Goal: Obtain resource: Obtain resource

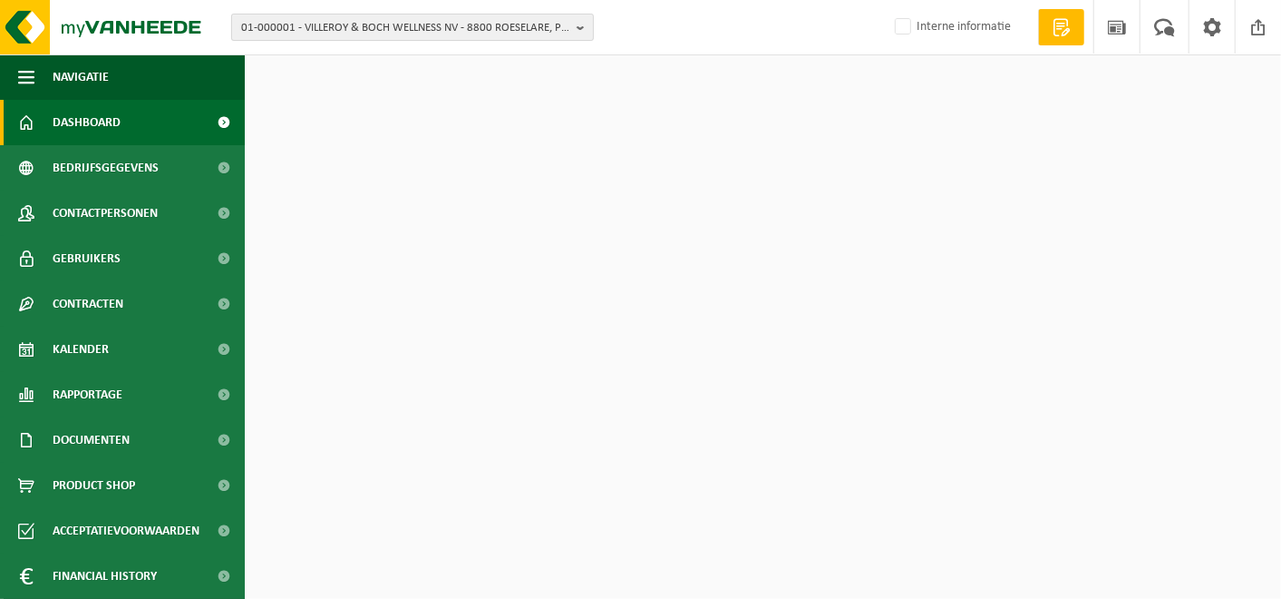
click at [334, 32] on span "01-000001 - VILLEROY & BOCH WELLNESS NV - 8800 ROESELARE, POPULIERSTRAAT 1" at bounding box center [405, 28] width 328 height 27
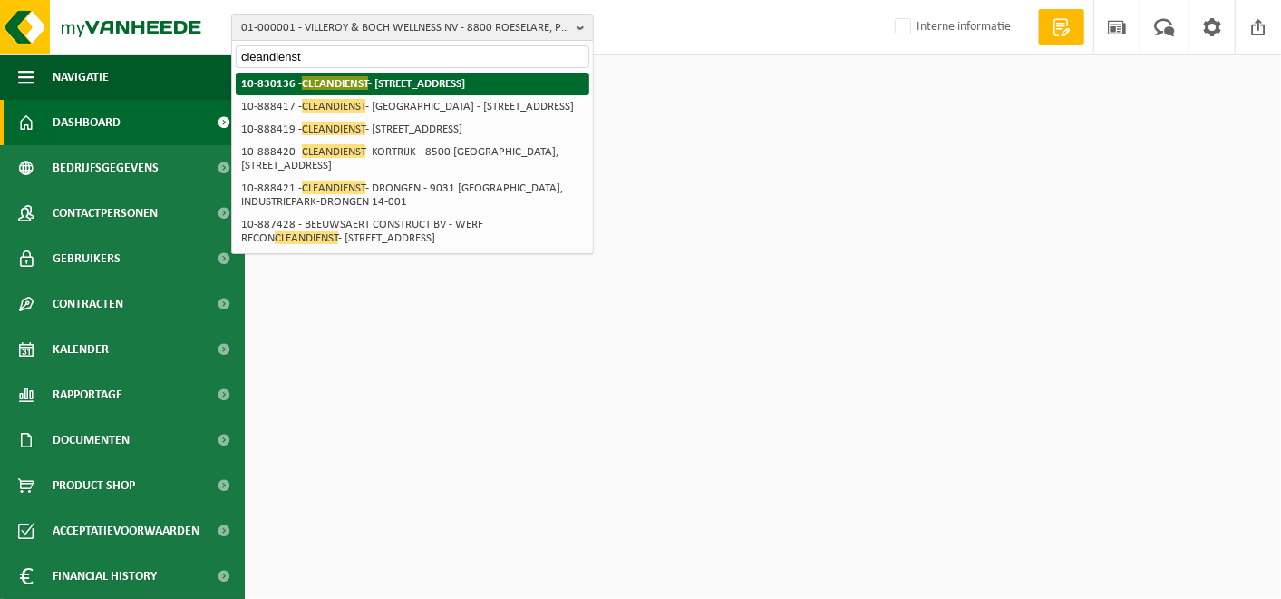
type input "cleandienst"
click at [325, 80] on span "CLEANDIENST" at bounding box center [335, 83] width 66 height 14
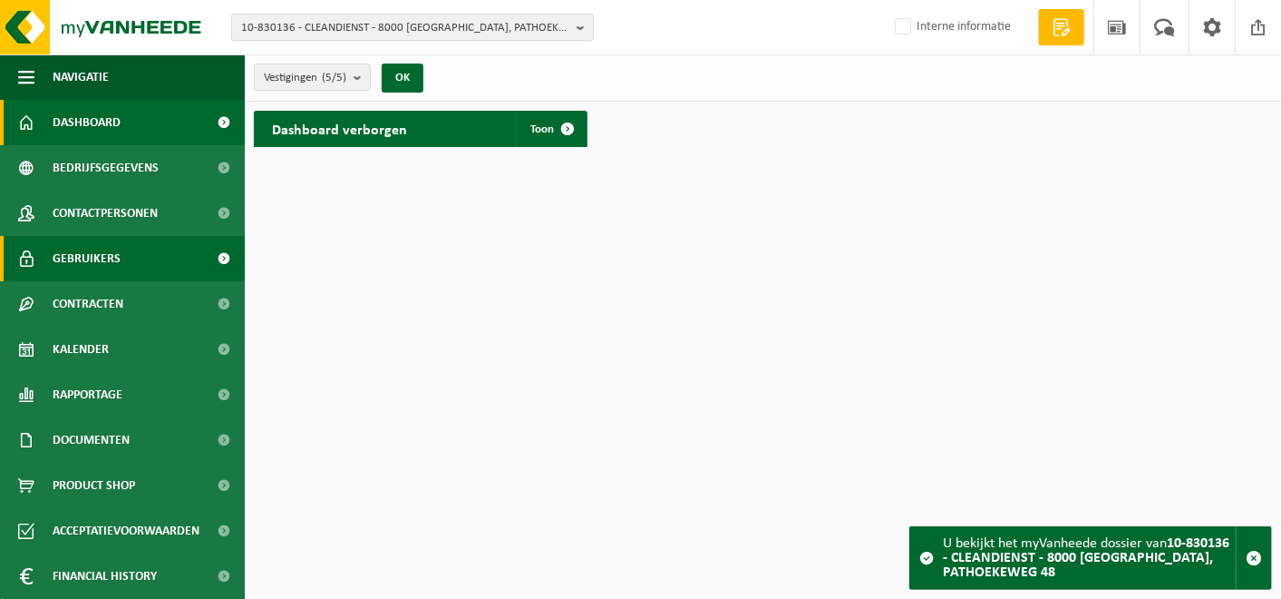
click at [78, 265] on span "Gebruikers" at bounding box center [87, 258] width 68 height 45
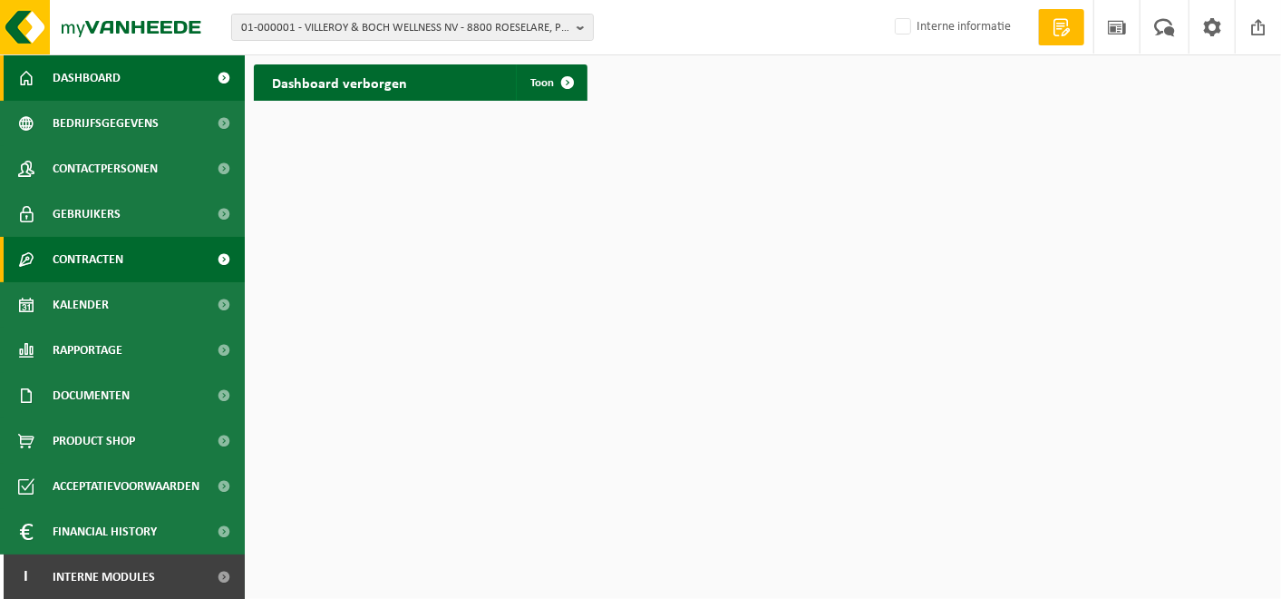
scroll to position [44, 0]
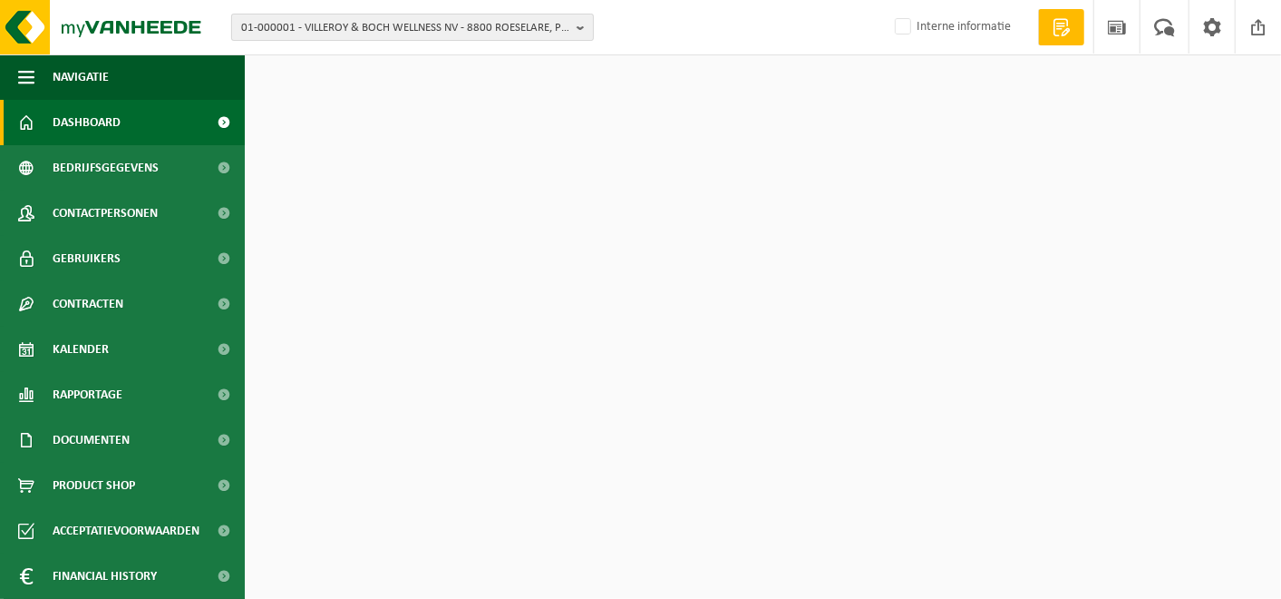
click at [297, 24] on span "01-000001 - VILLEROY & BOCH WELLNESS NV - 8800 ROESELARE, POPULIERSTRAAT 1" at bounding box center [405, 28] width 328 height 27
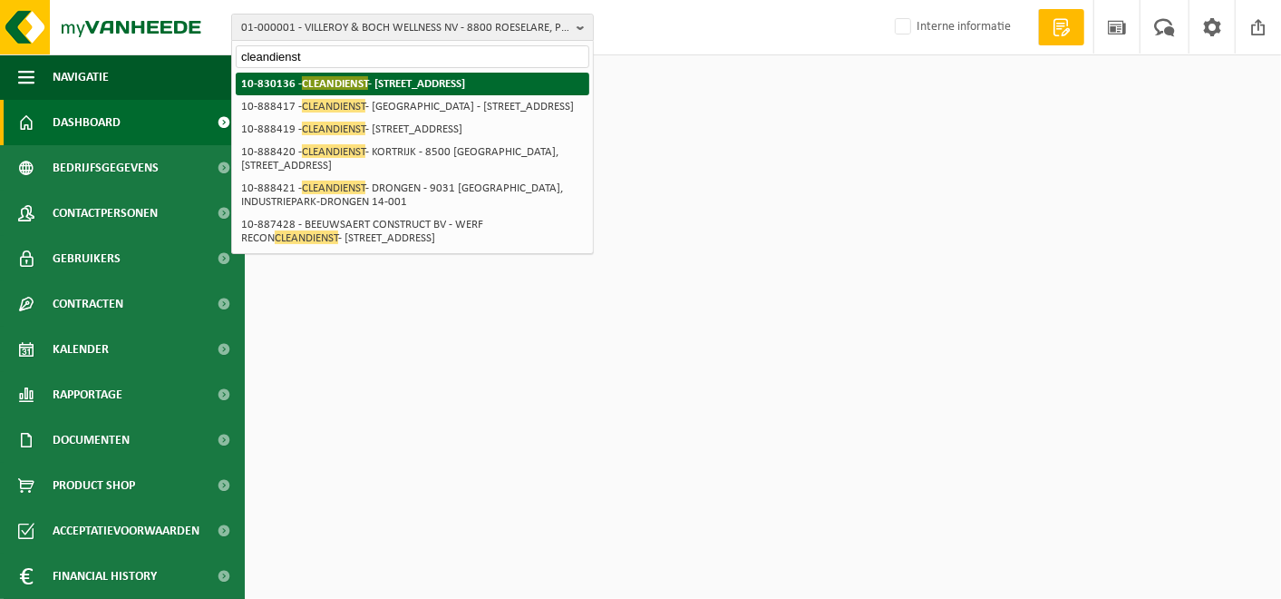
type input "cleandienst"
click at [326, 85] on span "CLEANDIENST" at bounding box center [335, 83] width 66 height 14
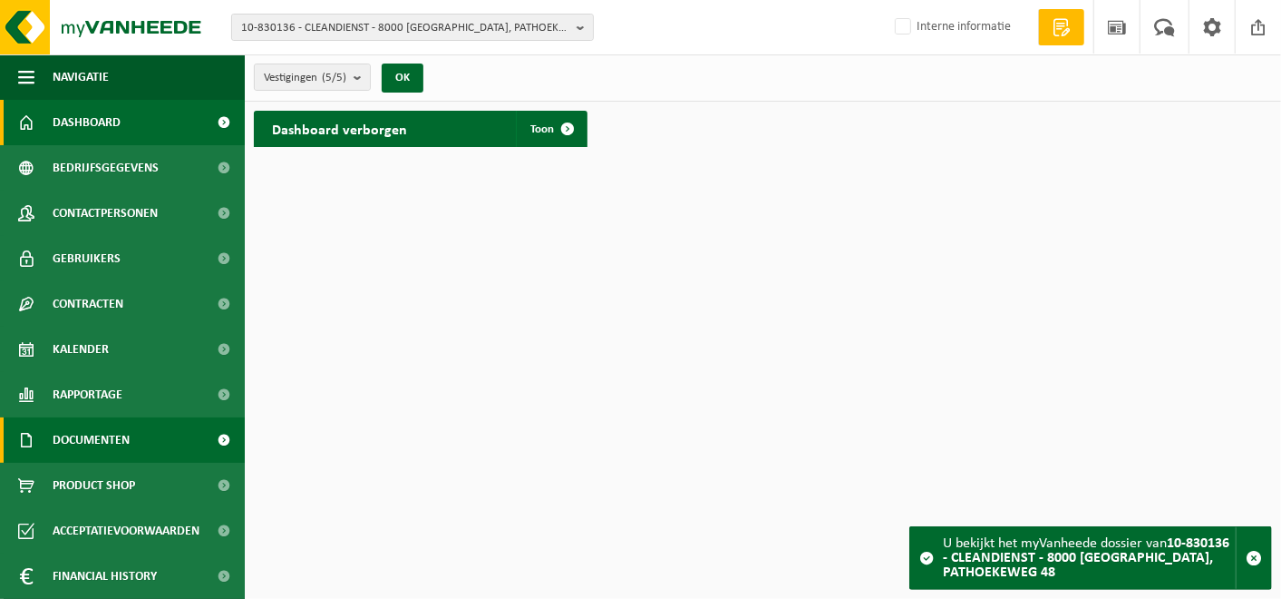
click at [108, 443] on span "Documenten" at bounding box center [91, 439] width 77 height 45
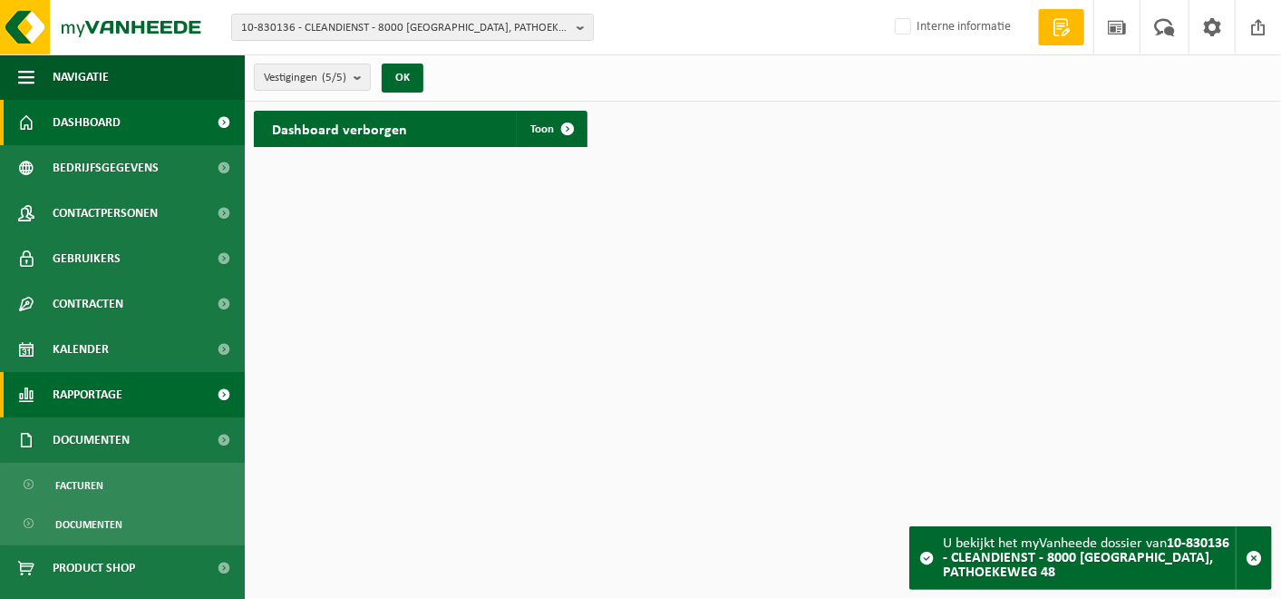
scroll to position [127, 0]
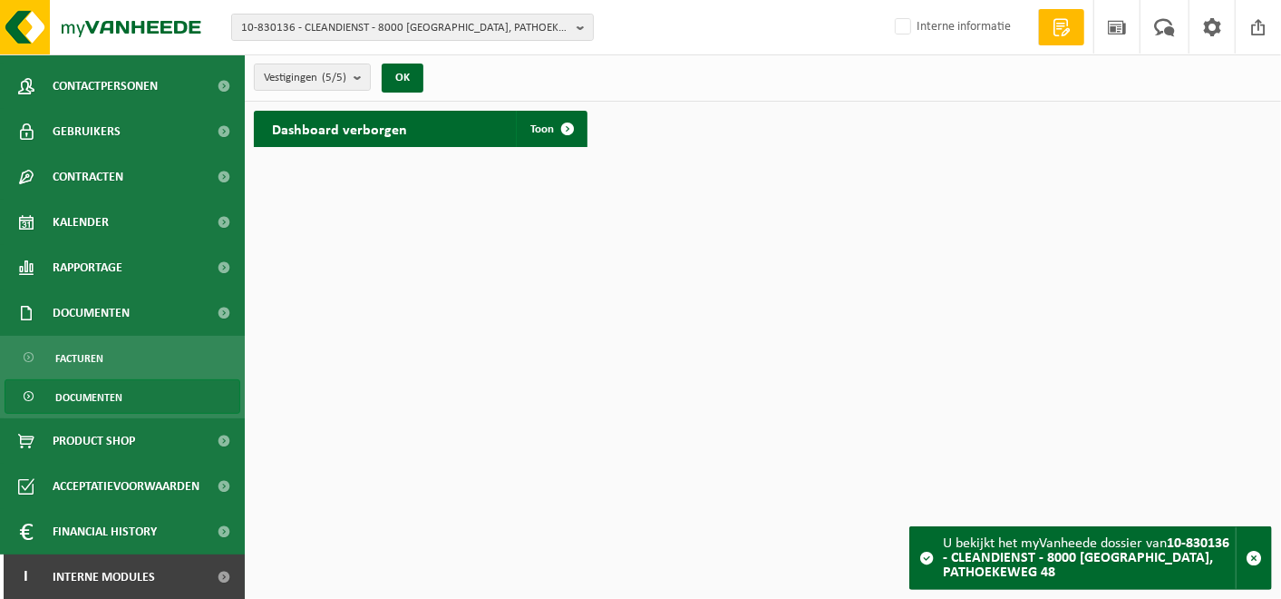
click at [109, 394] on span "Documenten" at bounding box center [88, 397] width 67 height 34
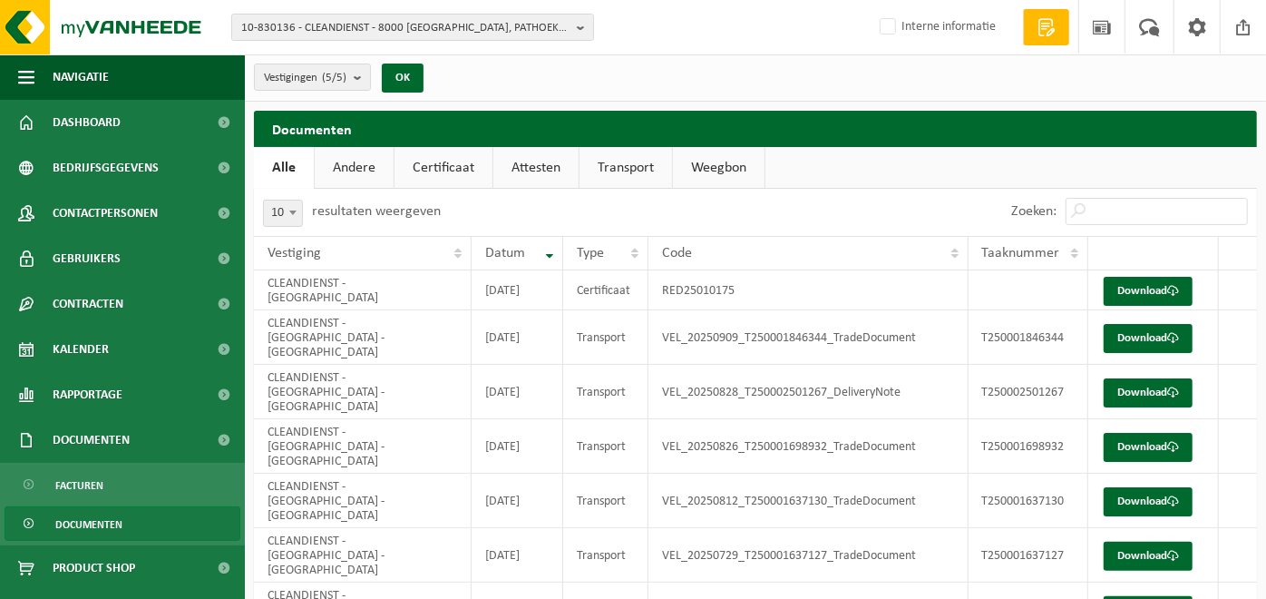
click at [458, 166] on link "Certificaat" at bounding box center [443, 168] width 98 height 42
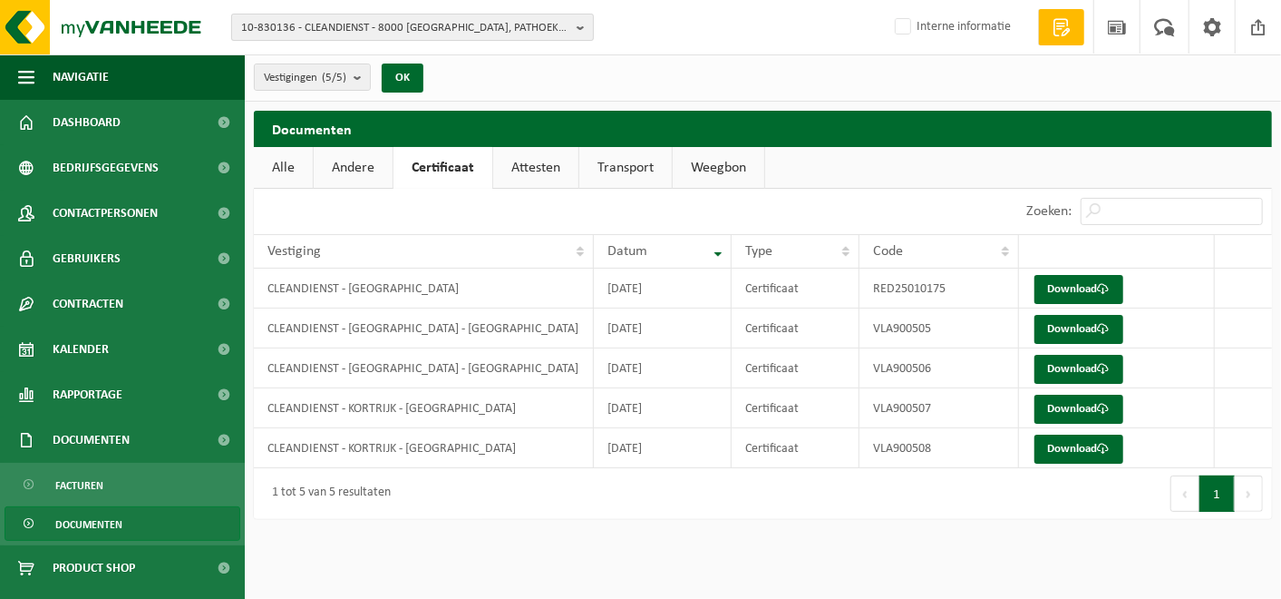
click at [514, 17] on span "10-830136 - CLEANDIENST - 8000 [GEOGRAPHIC_DATA], PATHOEKEWEG 48" at bounding box center [405, 28] width 328 height 27
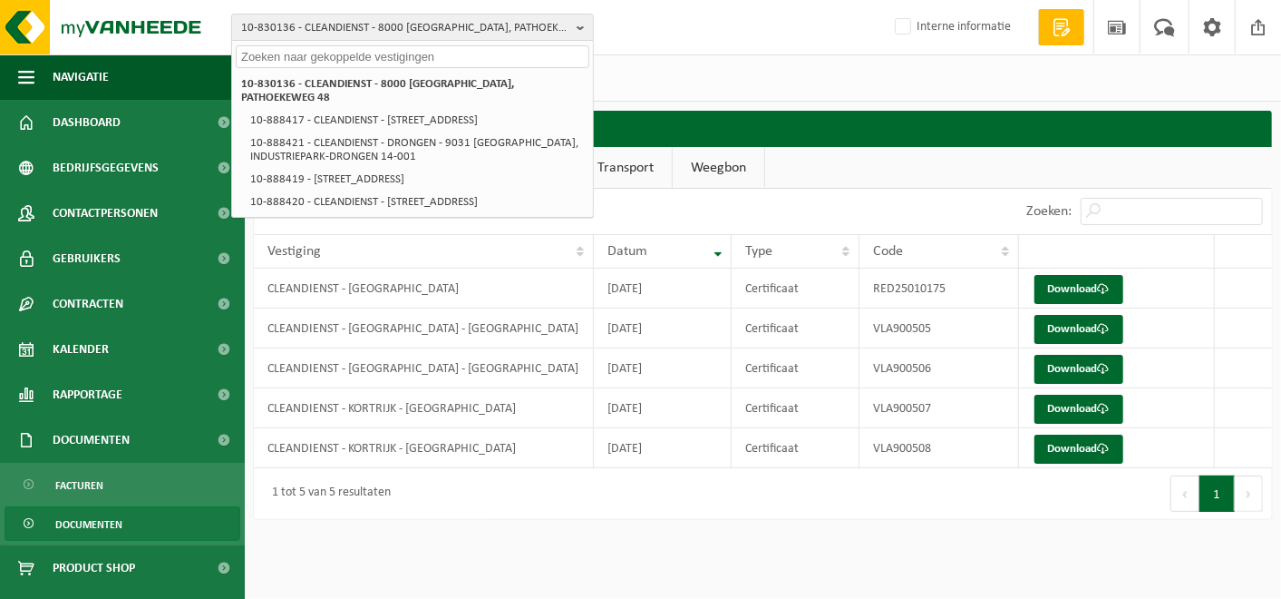
click at [802, 59] on div "Vestigingen (5/5) Alles selecteren Alles deselecteren CLEANDIENST - BRUGGE CLEA…" at bounding box center [763, 77] width 1037 height 47
